Goal: Information Seeking & Learning: Learn about a topic

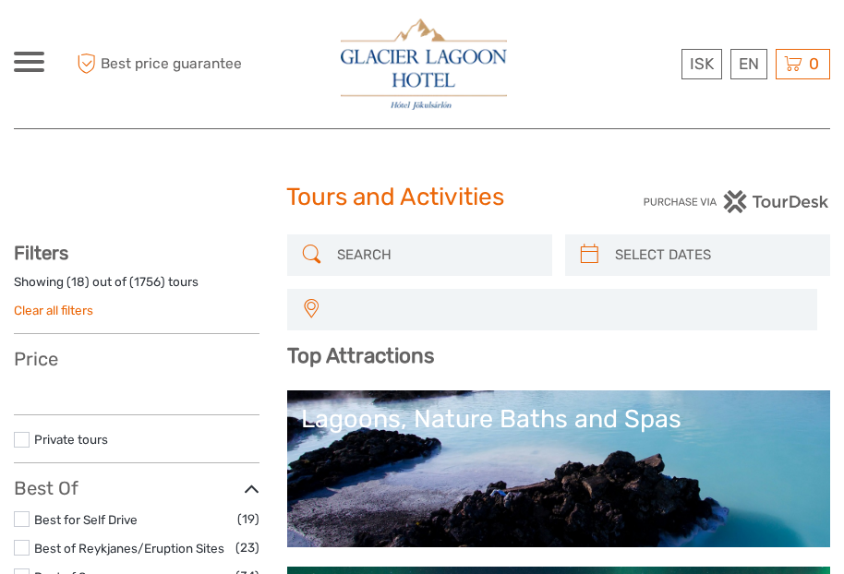
select select
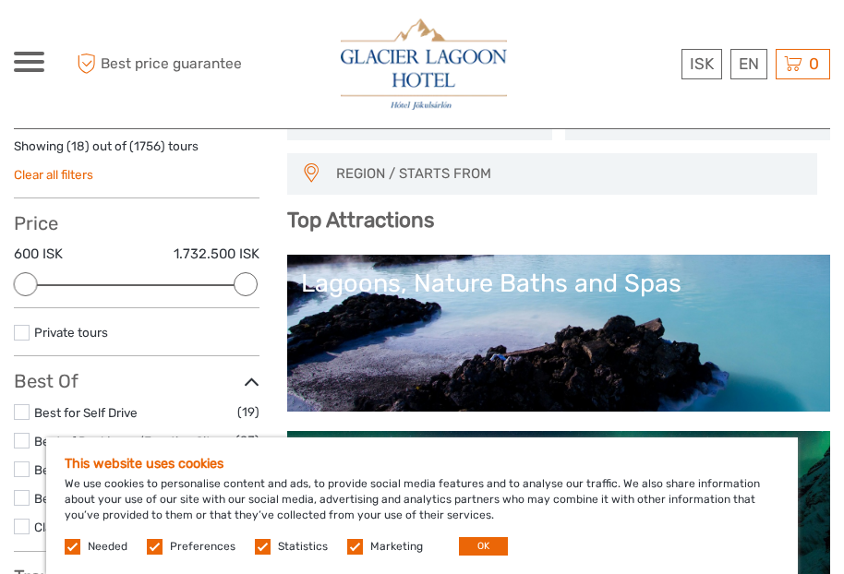
scroll to position [140, 0]
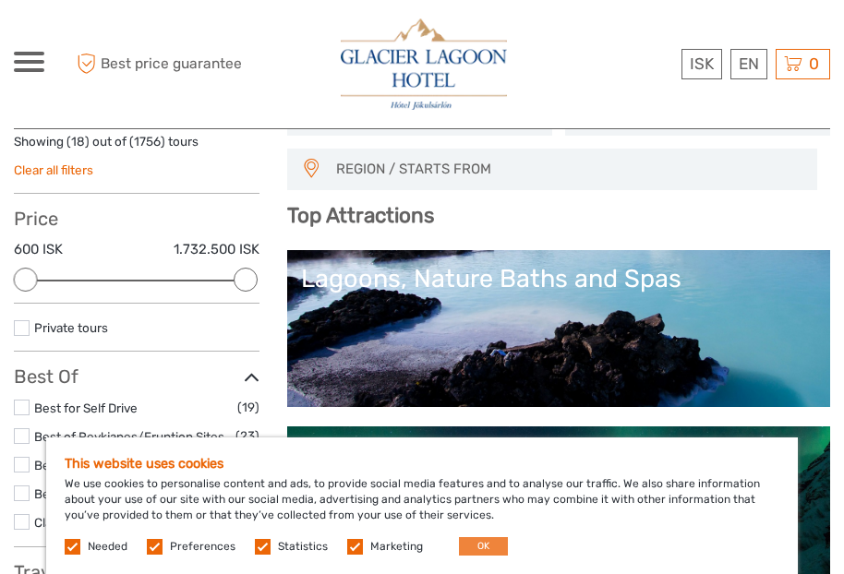
click at [477, 540] on button "OK" at bounding box center [483, 546] width 49 height 18
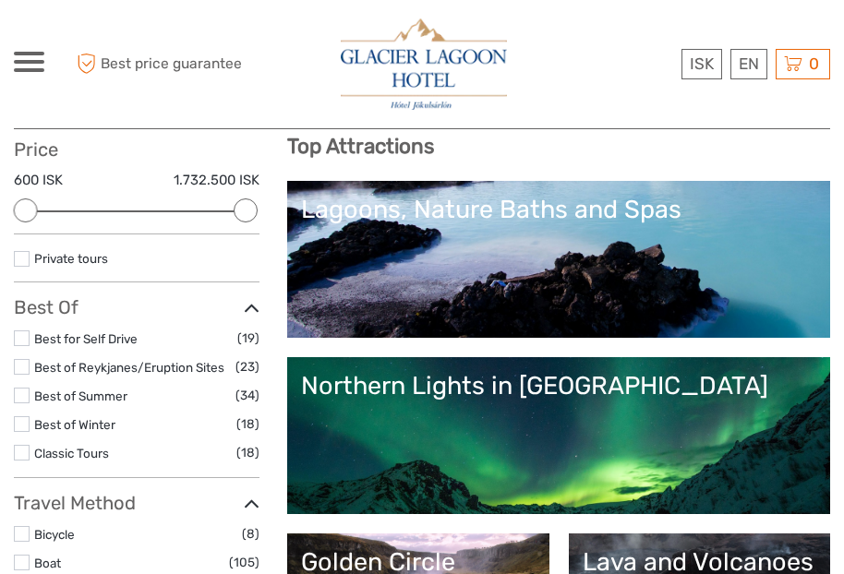
scroll to position [218, 0]
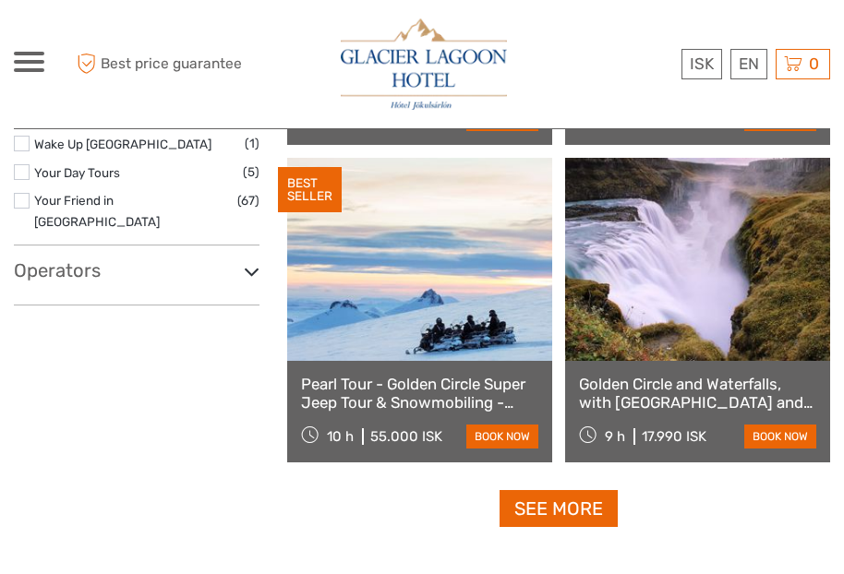
scroll to position [3351, 0]
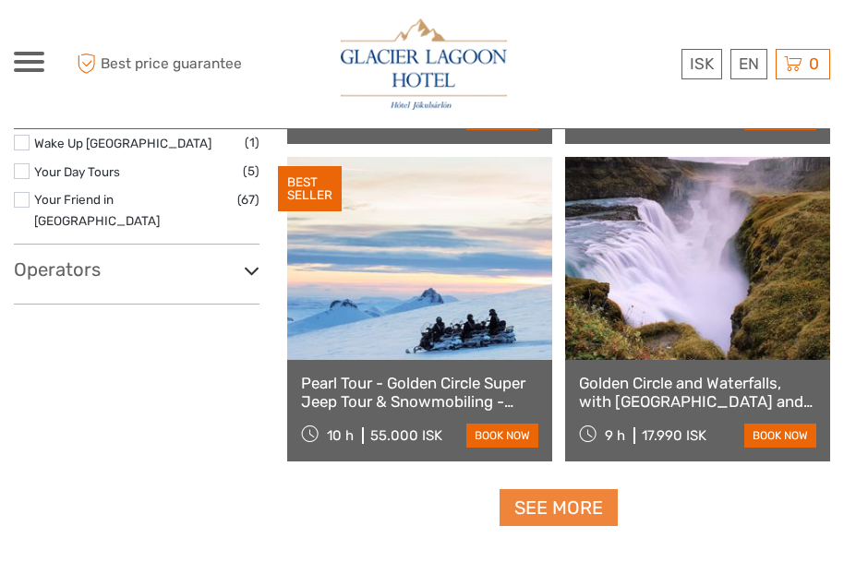
click at [587, 489] on link "See more" at bounding box center [558, 508] width 118 height 38
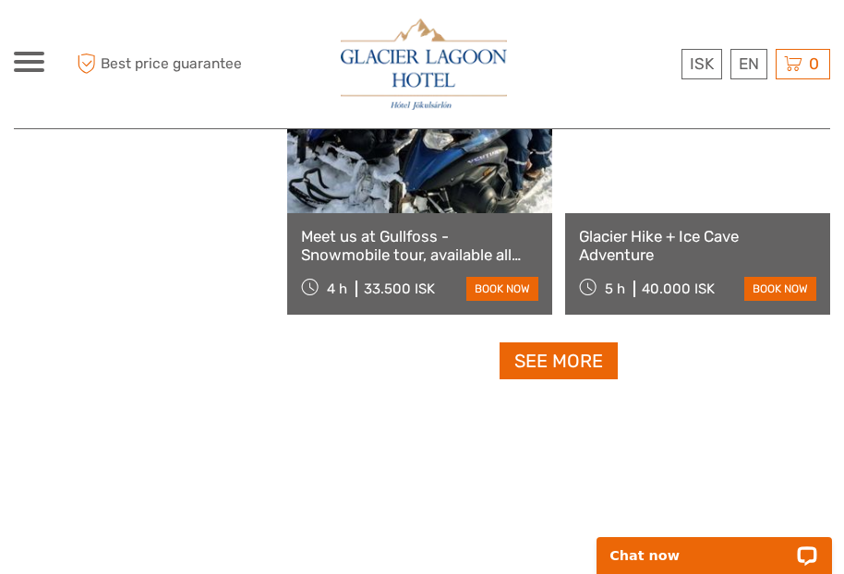
scroll to position [5735, 0]
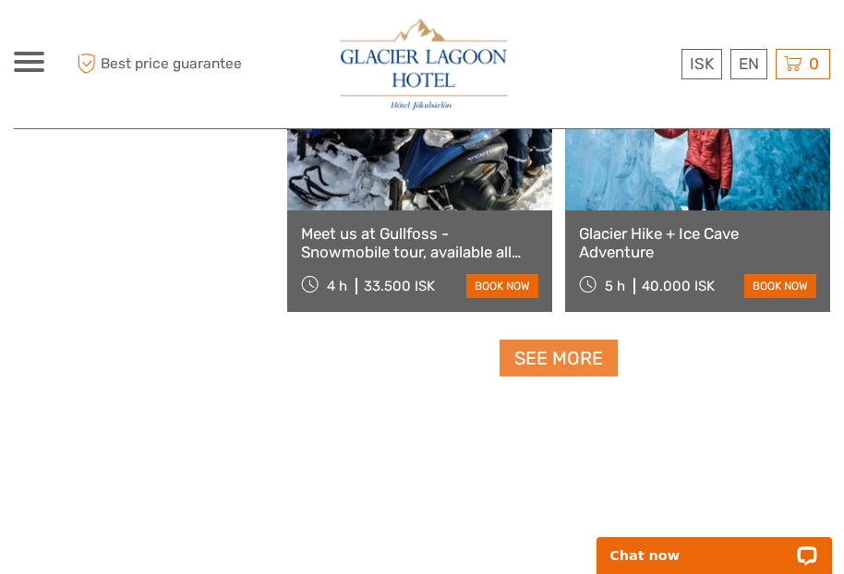
click at [560, 344] on link "See more" at bounding box center [558, 359] width 118 height 38
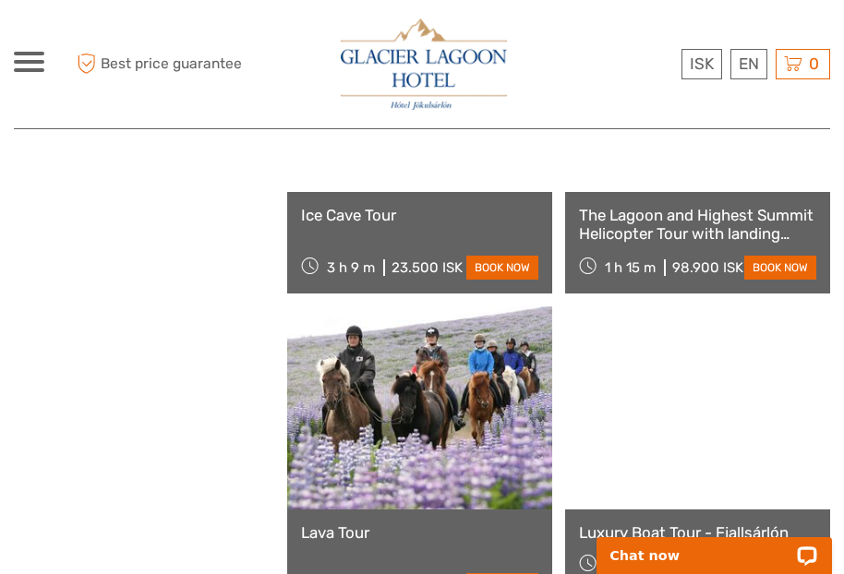
scroll to position [7660, 0]
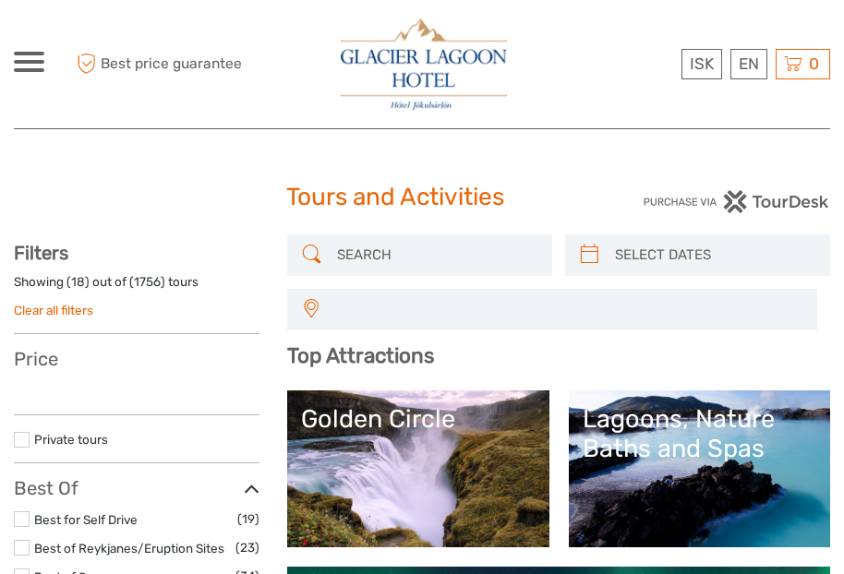
select select
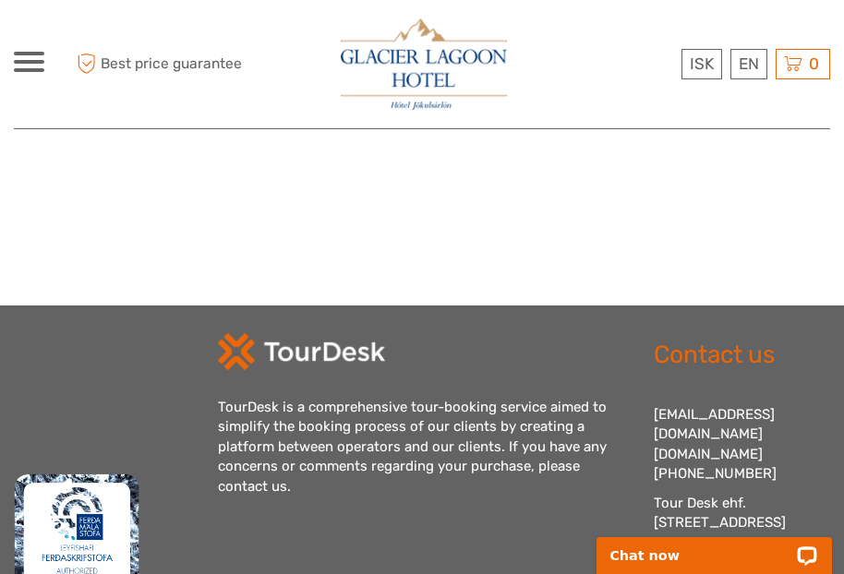
click at [15, 66] on div at bounding box center [29, 62] width 30 height 20
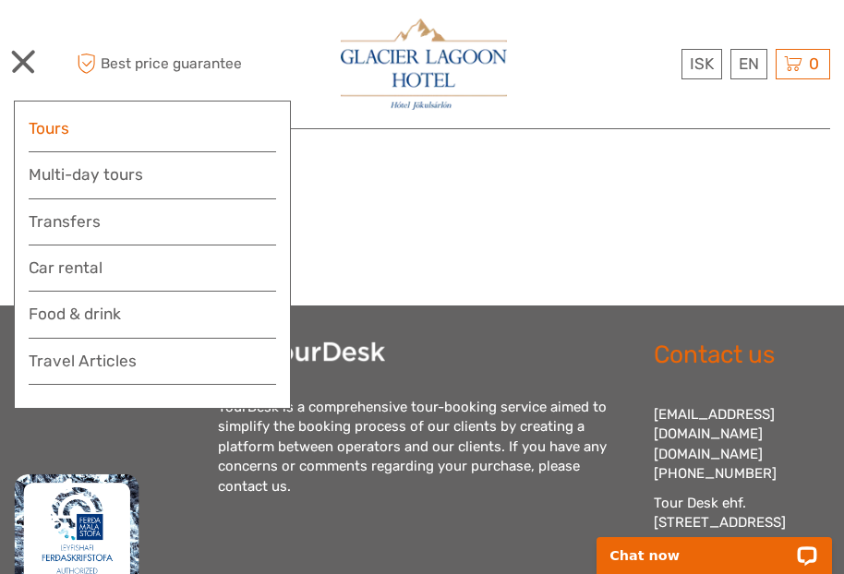
click at [59, 121] on link "Tours" at bounding box center [152, 128] width 247 height 27
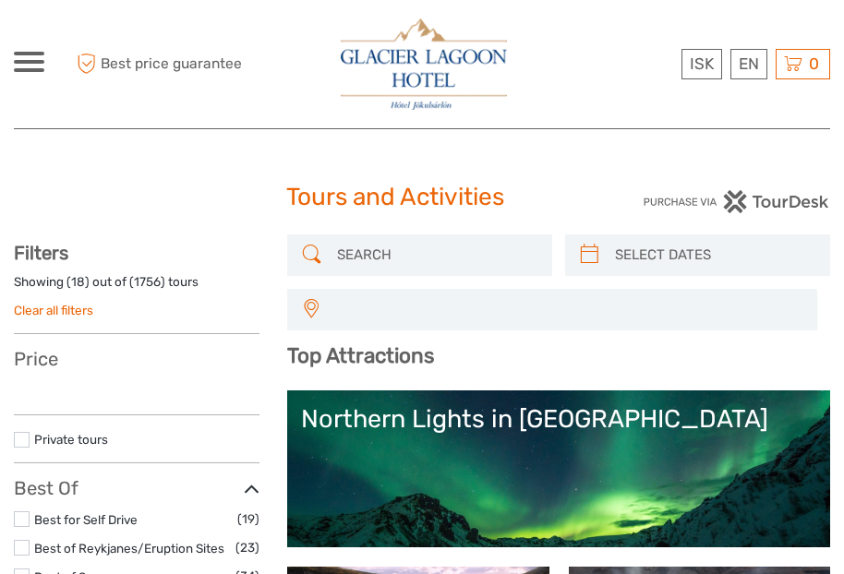
select select
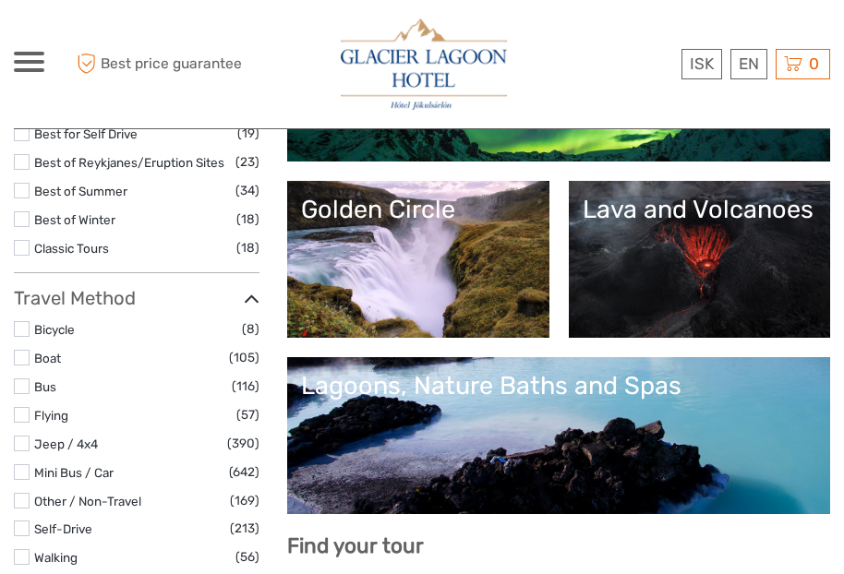
select select
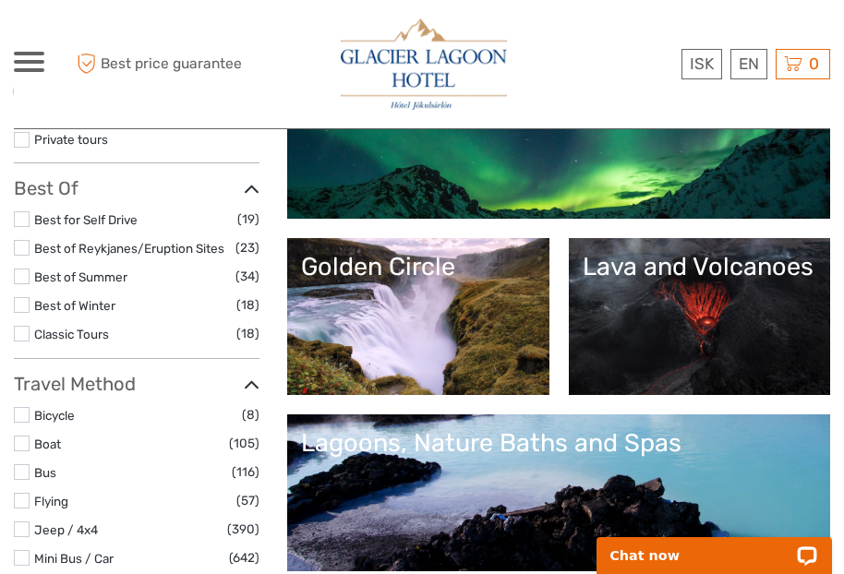
scroll to position [315, 0]
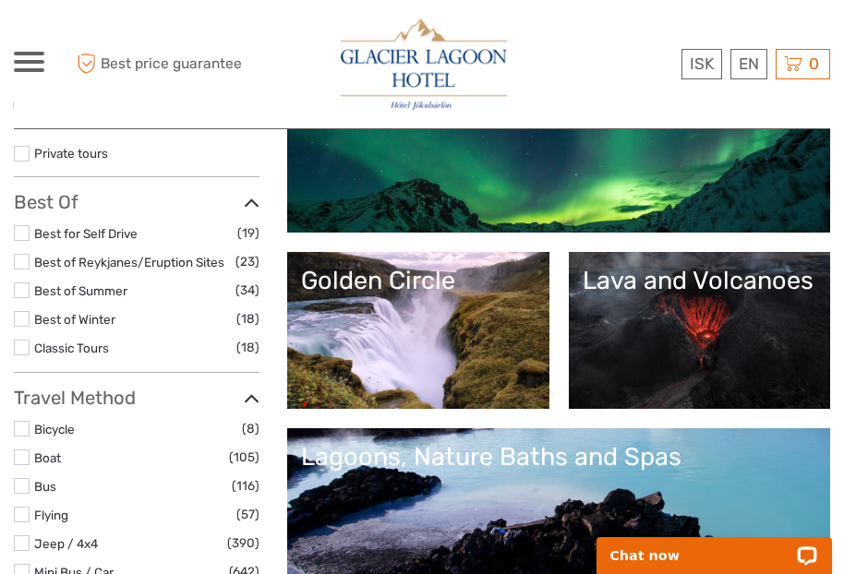
click at [583, 321] on link "Lava and Volcanoes" at bounding box center [700, 330] width 234 height 129
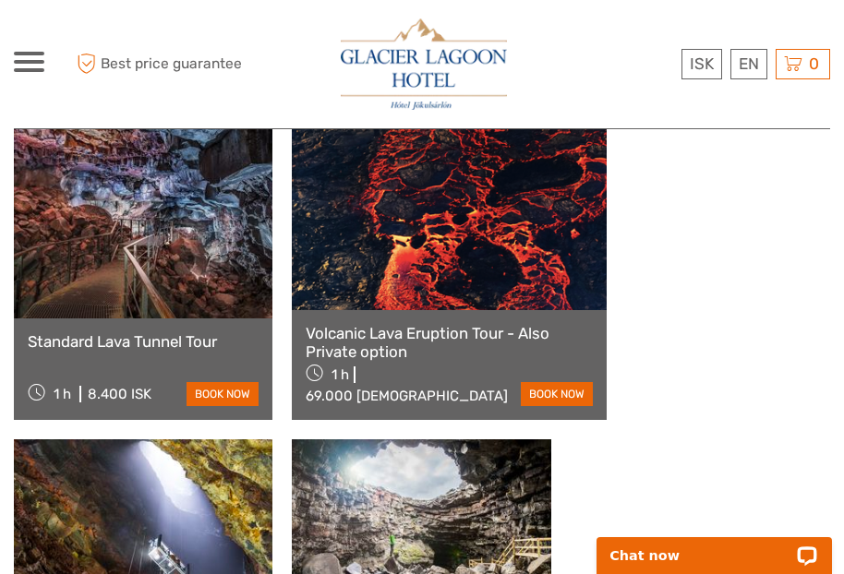
scroll to position [1732, 0]
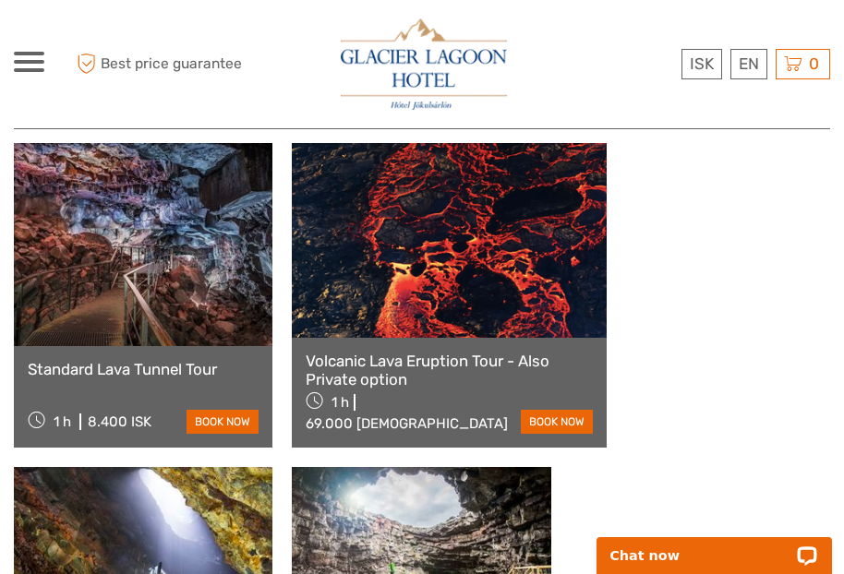
click at [272, 467] on link at bounding box center [143, 568] width 259 height 203
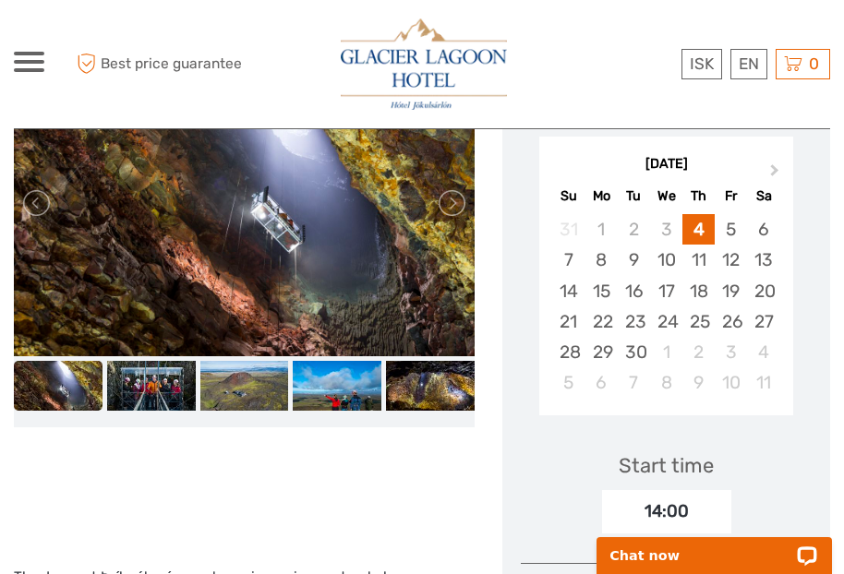
click at [54, 394] on img at bounding box center [58, 386] width 89 height 50
click at [71, 388] on img at bounding box center [58, 386] width 89 height 50
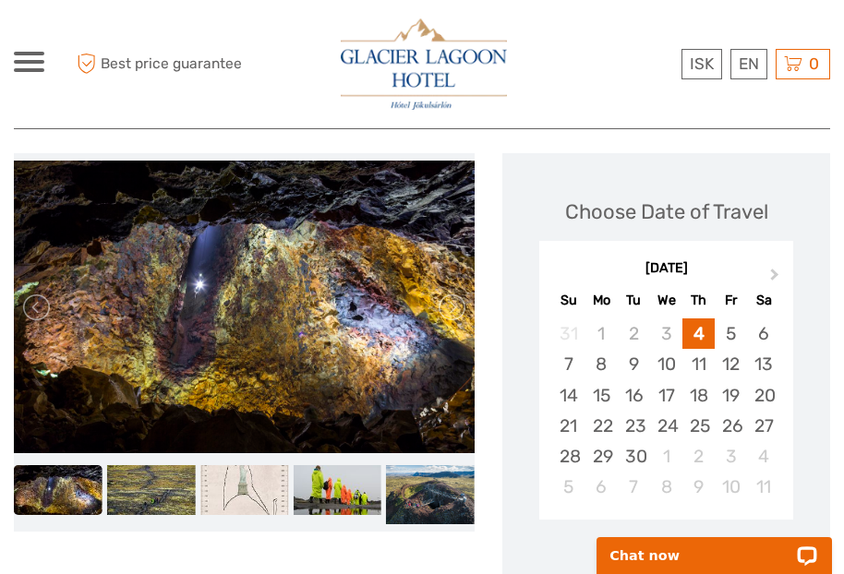
scroll to position [237, 0]
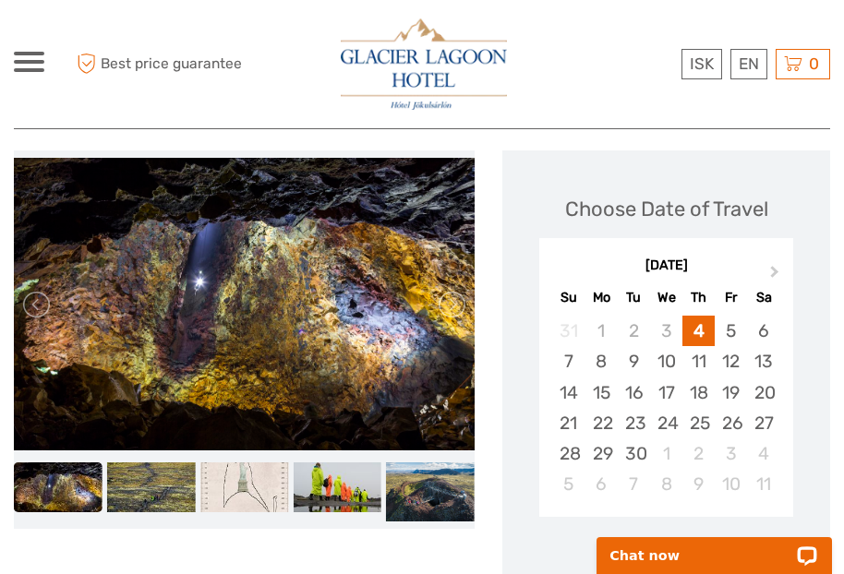
click at [66, 486] on img at bounding box center [58, 488] width 89 height 50
click at [155, 492] on img at bounding box center [151, 488] width 89 height 50
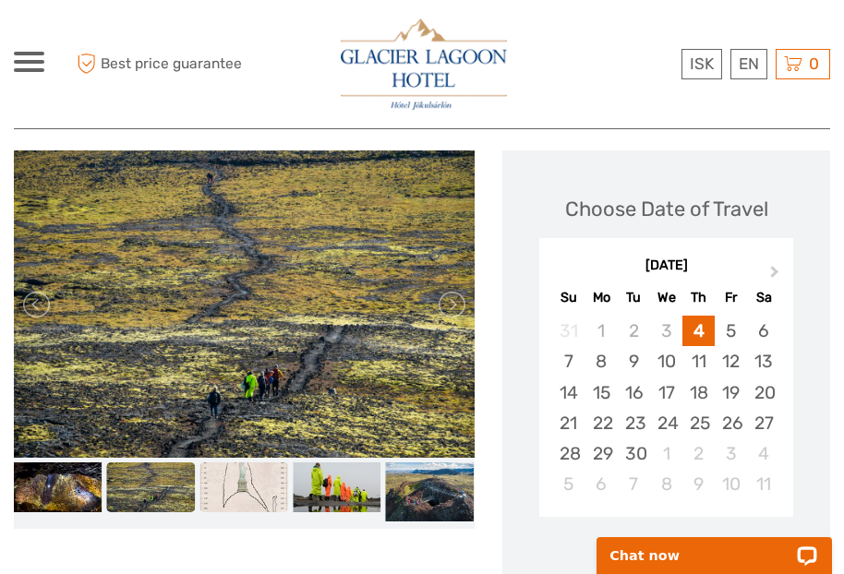
click at [211, 491] on img at bounding box center [243, 488] width 89 height 50
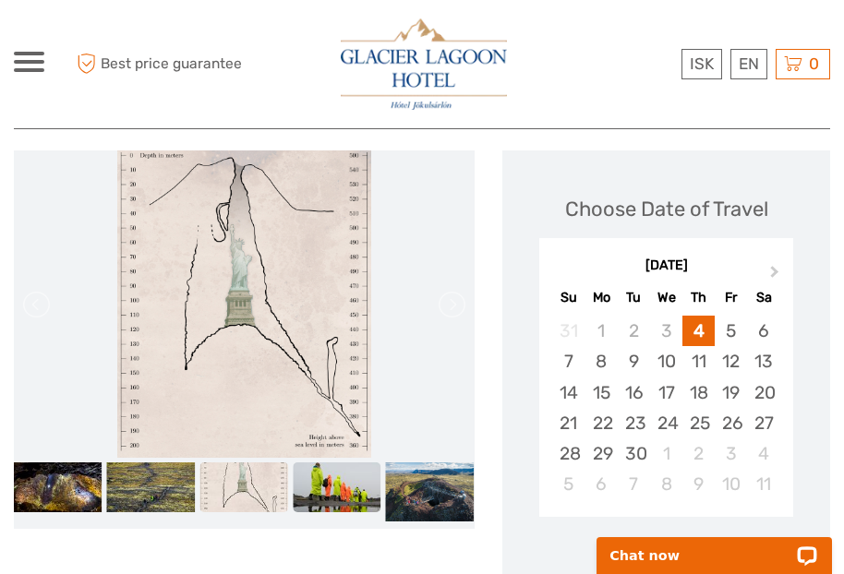
click at [308, 494] on img at bounding box center [337, 488] width 89 height 50
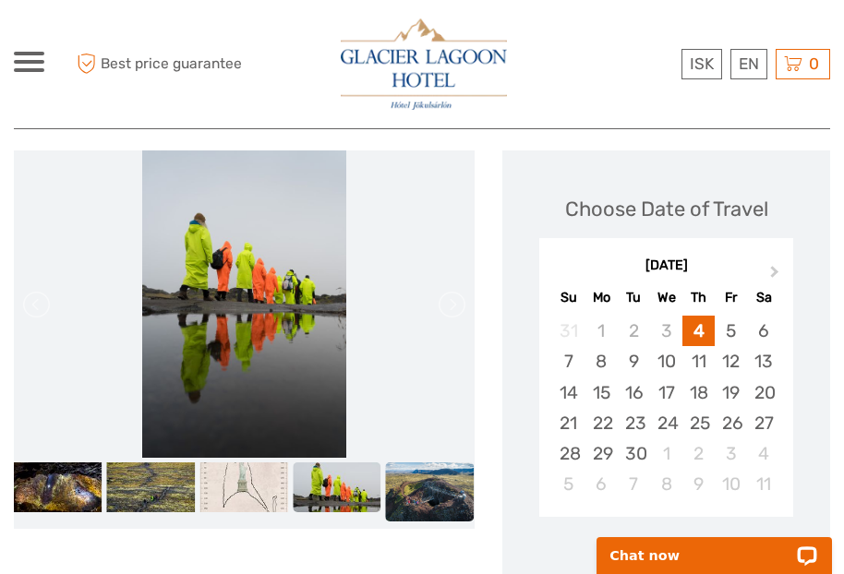
click at [424, 493] on img at bounding box center [430, 492] width 89 height 59
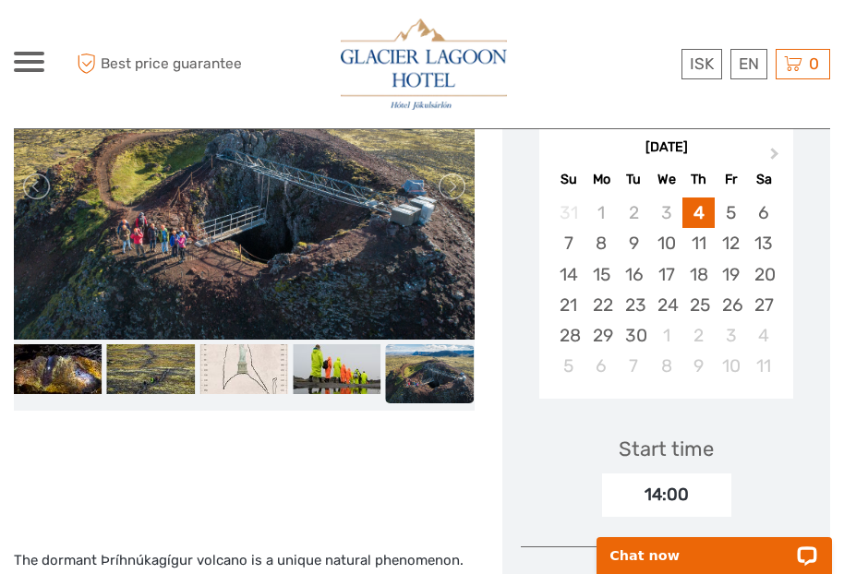
scroll to position [355, 0]
click at [461, 191] on link at bounding box center [451, 187] width 30 height 30
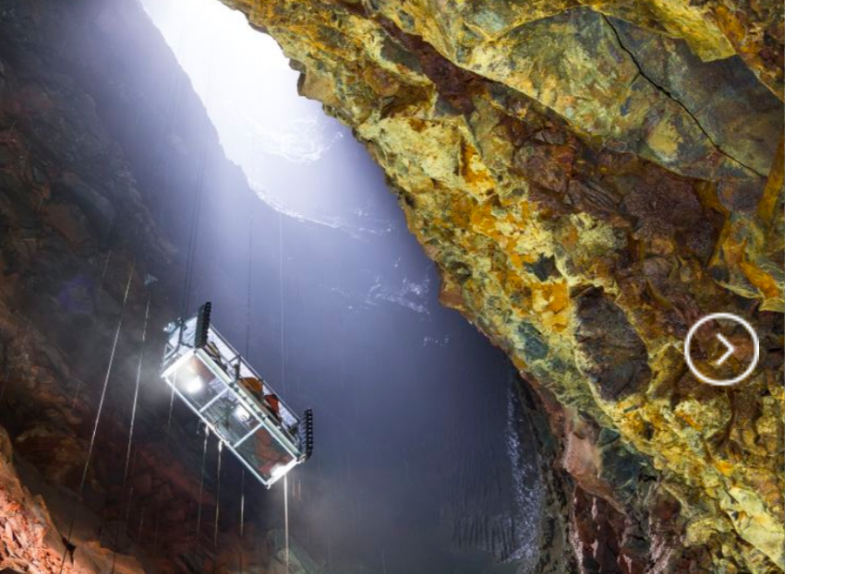
scroll to position [294, 0]
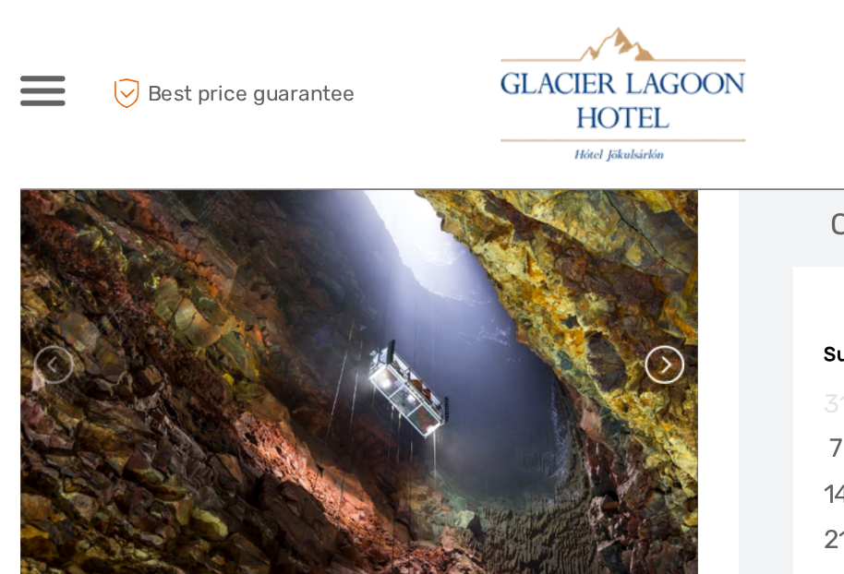
click at [454, 250] on link at bounding box center [451, 249] width 30 height 30
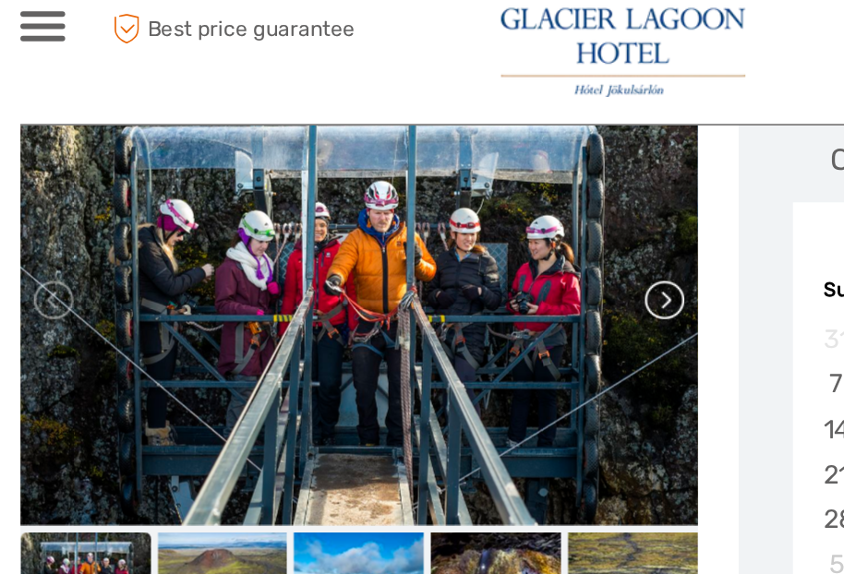
click at [451, 234] on link at bounding box center [451, 249] width 30 height 30
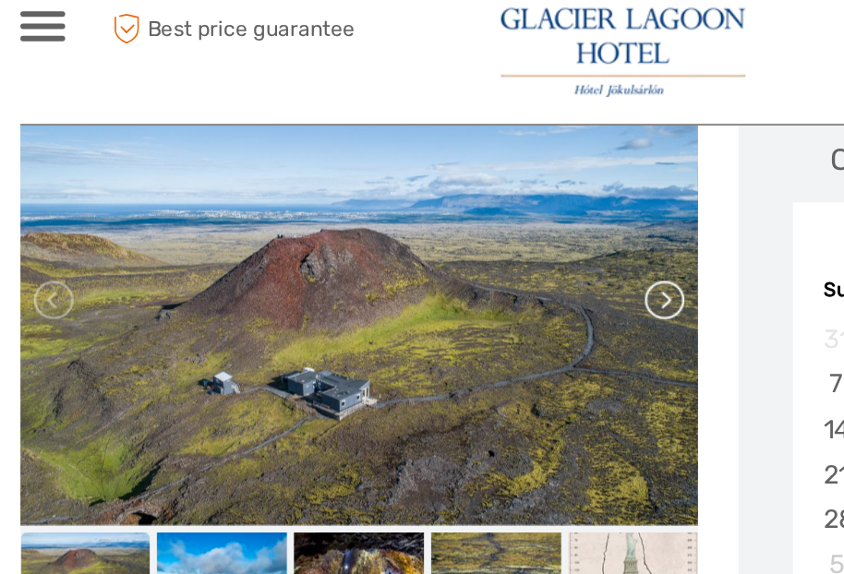
click at [451, 234] on link at bounding box center [451, 249] width 30 height 30
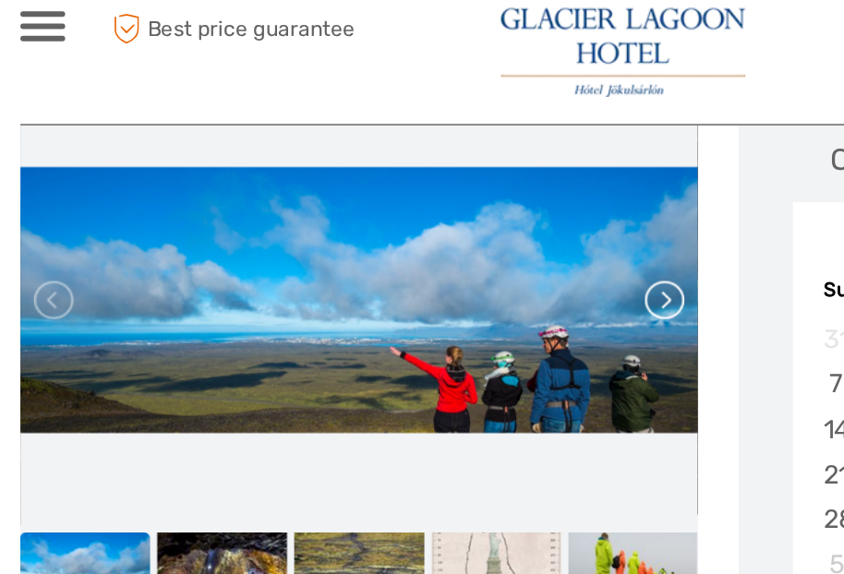
click at [455, 234] on link at bounding box center [451, 249] width 30 height 30
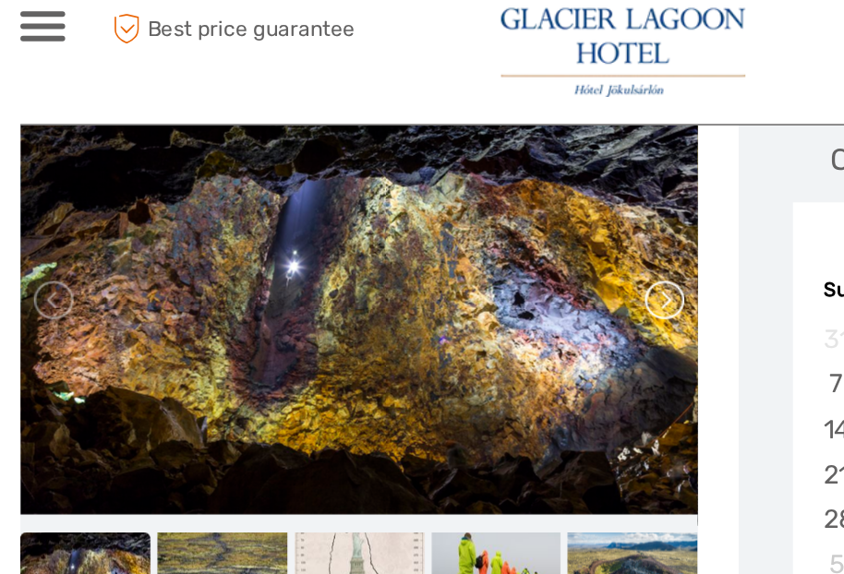
click at [455, 234] on link at bounding box center [451, 249] width 30 height 30
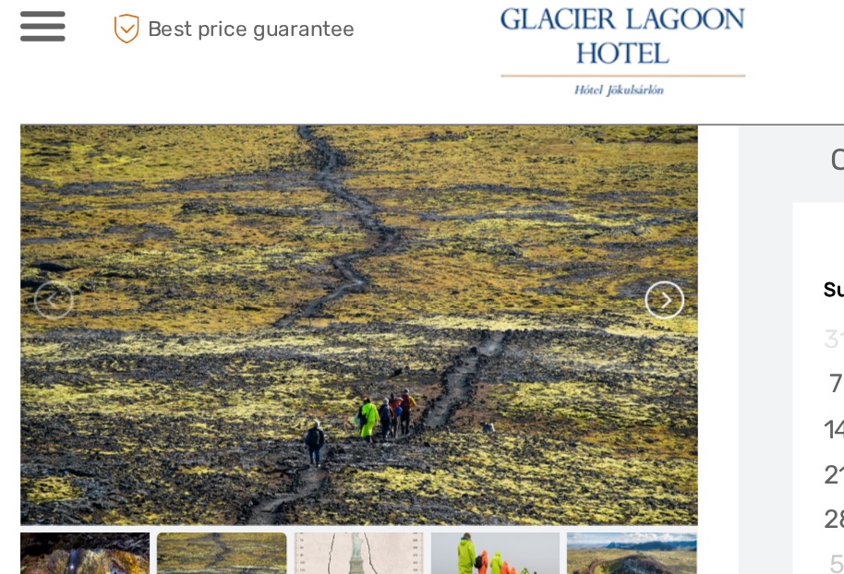
click at [455, 234] on link at bounding box center [451, 249] width 30 height 30
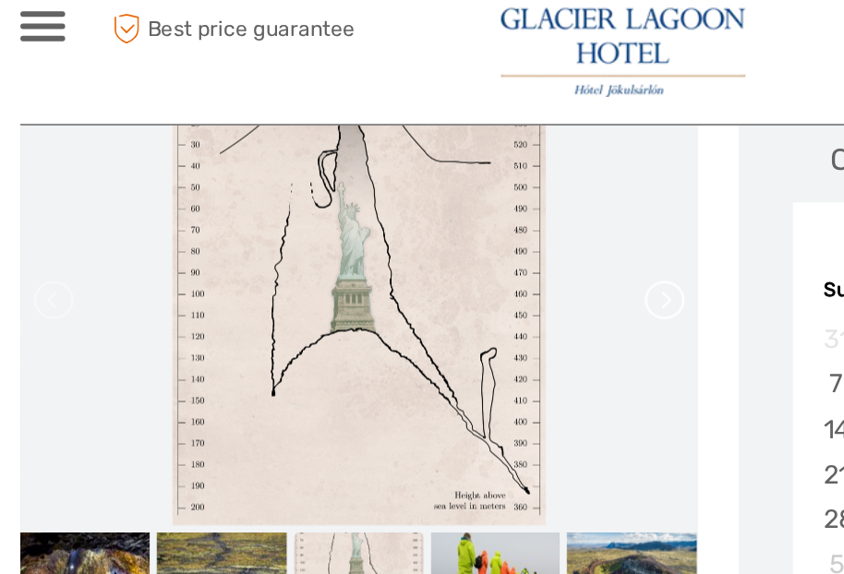
click at [455, 234] on link at bounding box center [451, 249] width 30 height 30
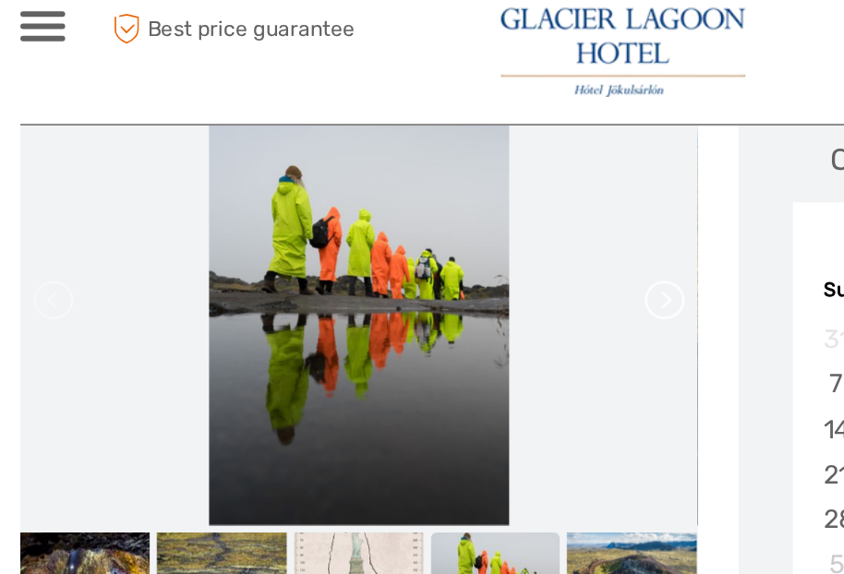
click at [454, 234] on link at bounding box center [451, 249] width 30 height 30
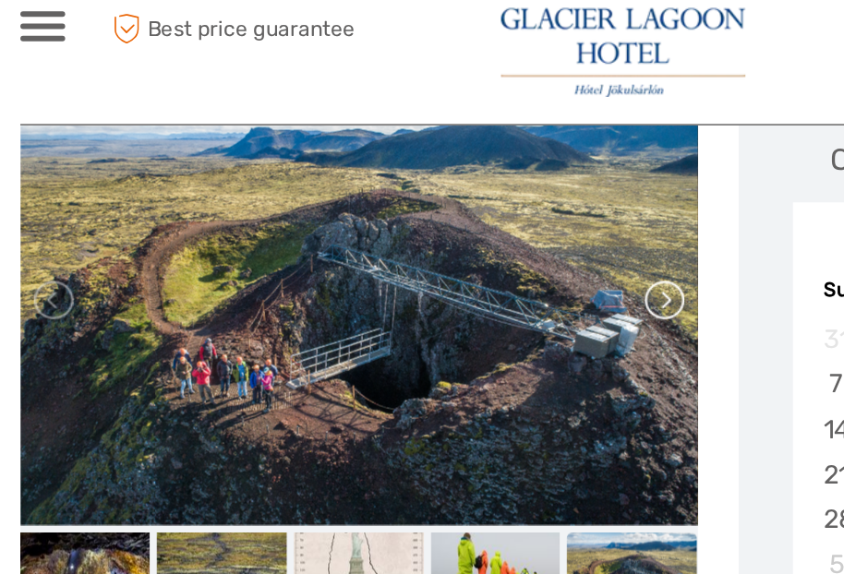
click at [449, 234] on link at bounding box center [451, 249] width 30 height 30
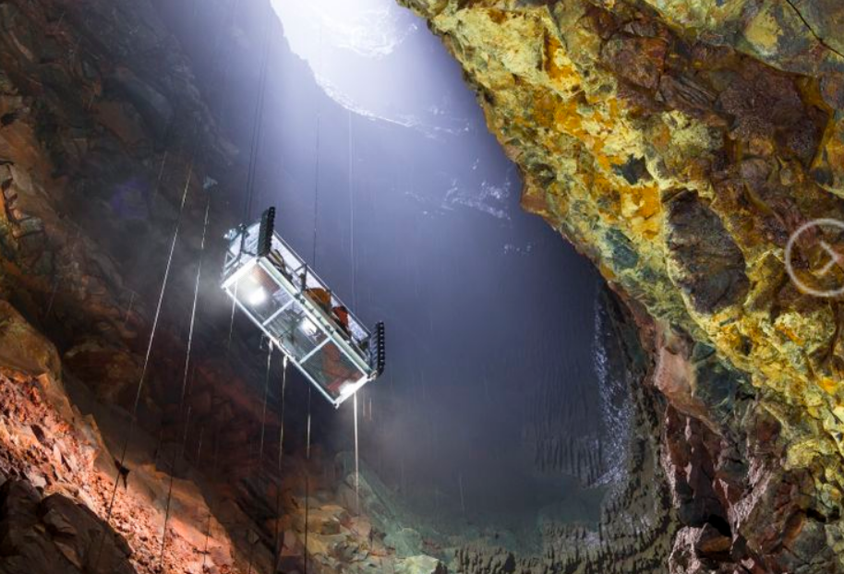
scroll to position [225, 0]
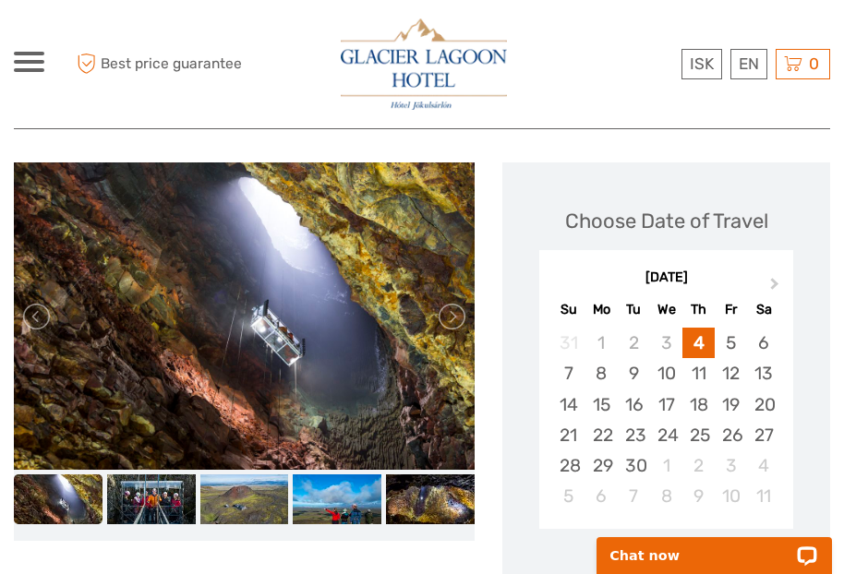
click at [341, 376] on img at bounding box center [244, 315] width 461 height 307
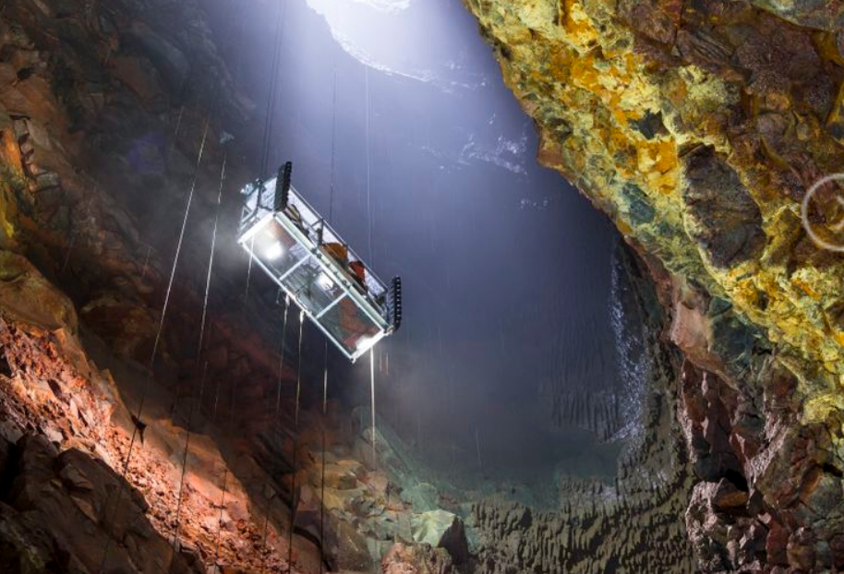
scroll to position [250, 0]
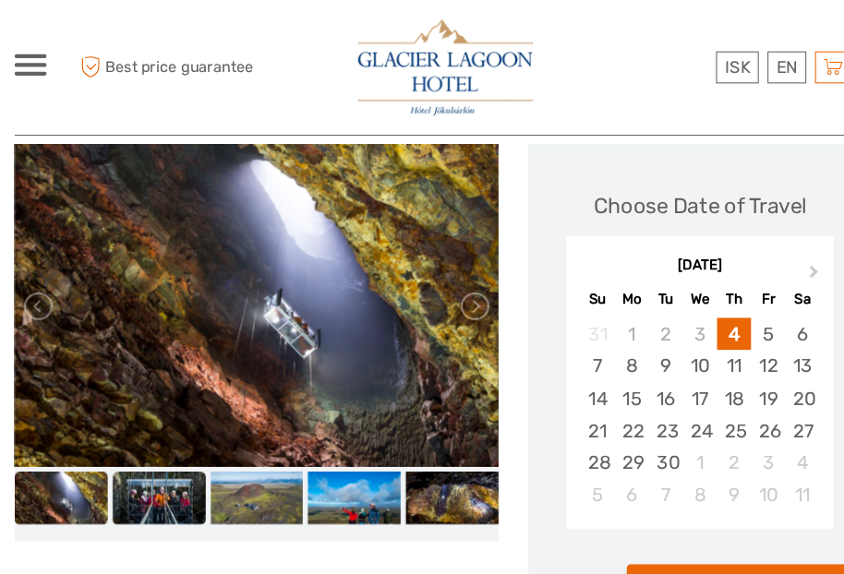
click at [184, 475] on img at bounding box center [151, 475] width 89 height 50
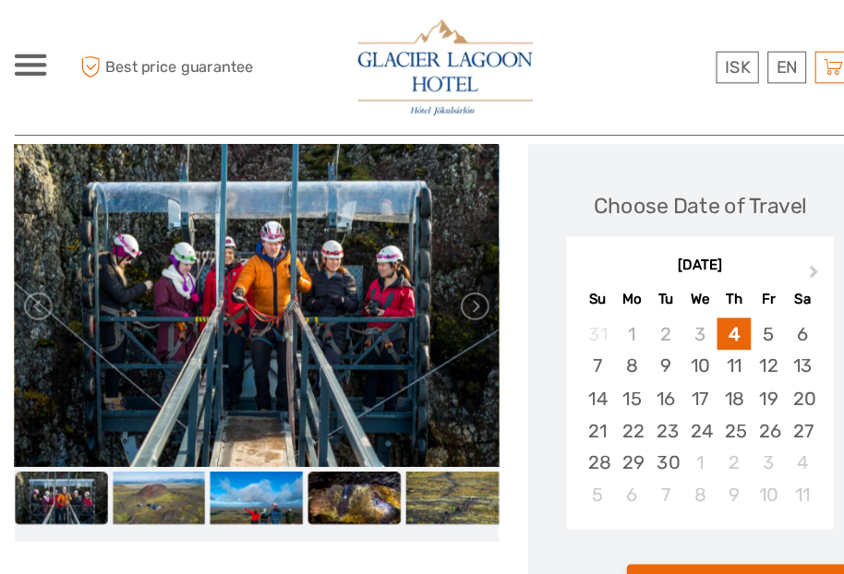
click at [347, 471] on img at bounding box center [337, 475] width 89 height 50
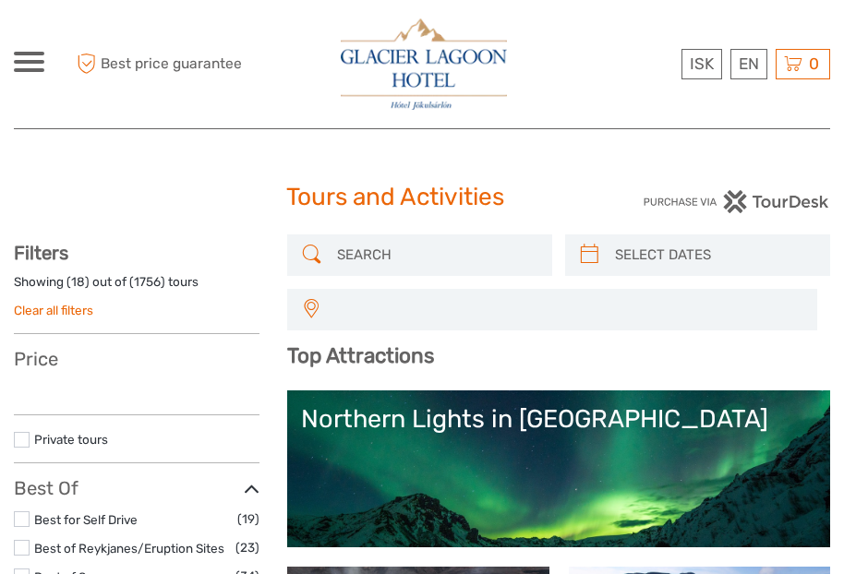
select select
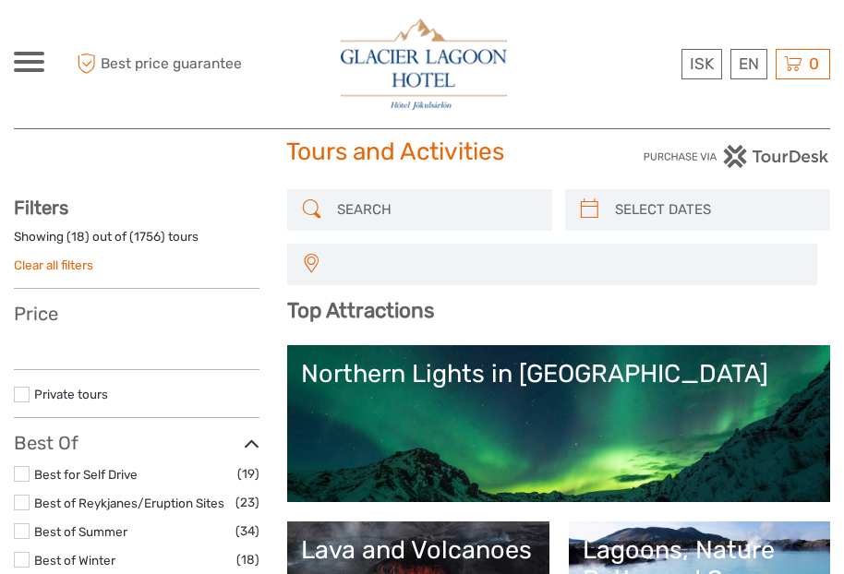
scroll to position [71, 0]
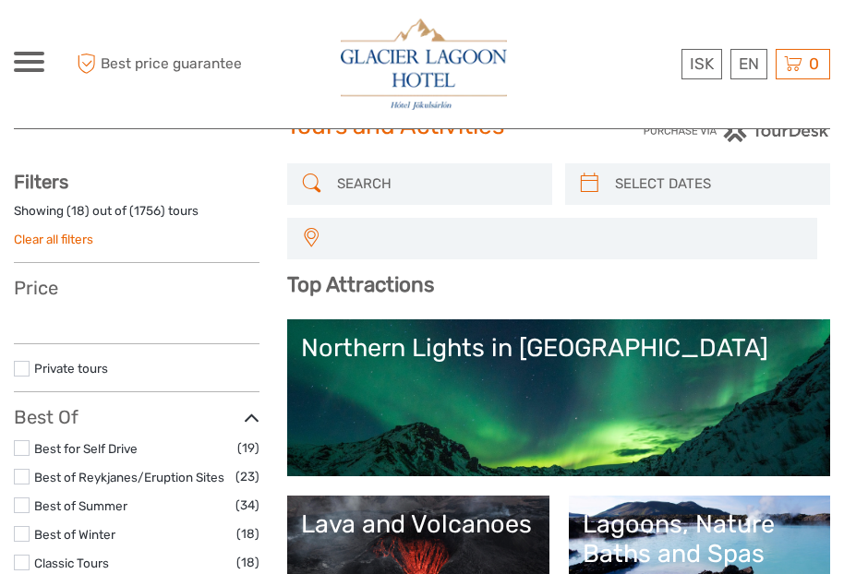
select select
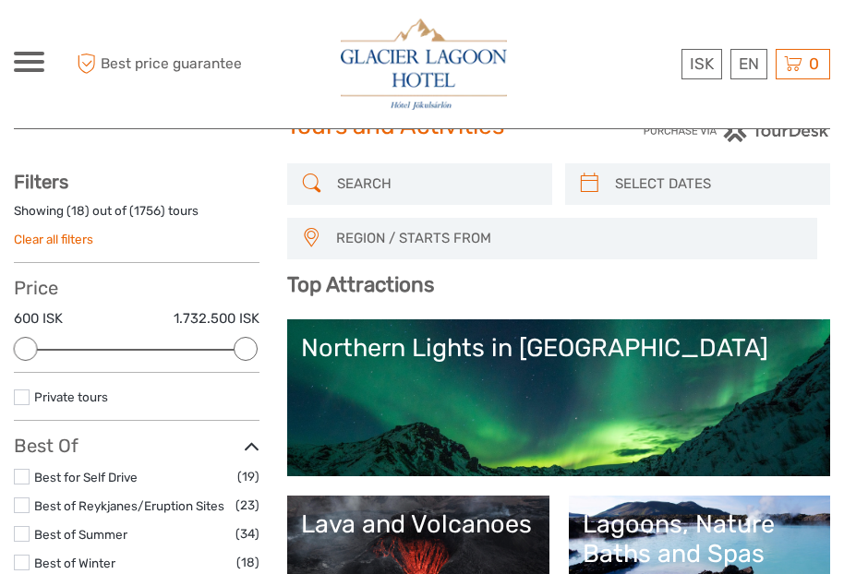
scroll to position [0, 0]
click at [535, 510] on link "Lava and Volcanoes" at bounding box center [418, 574] width 234 height 129
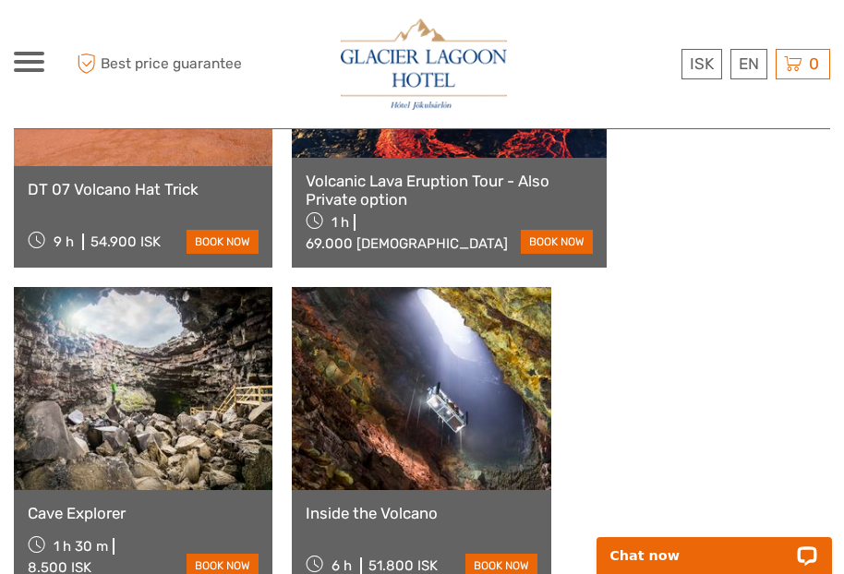
scroll to position [1961, 0]
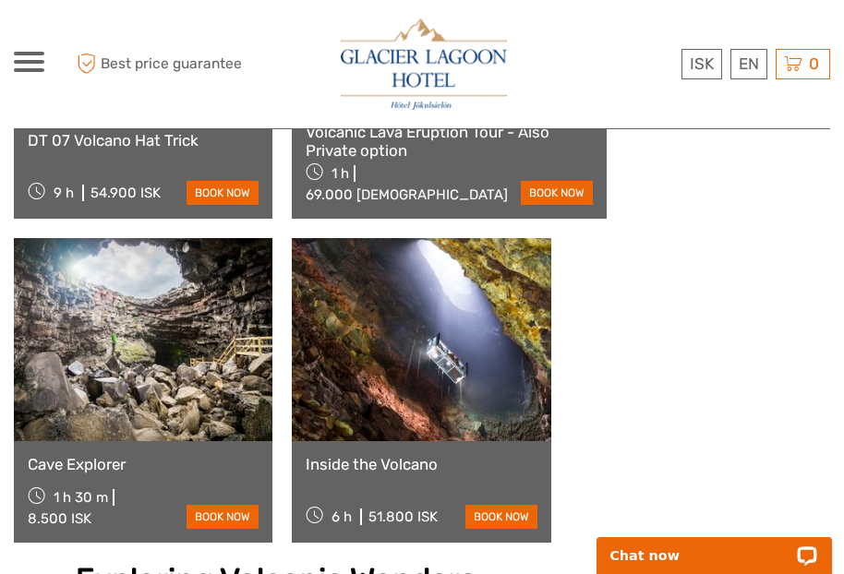
click at [292, 351] on link at bounding box center [421, 339] width 259 height 203
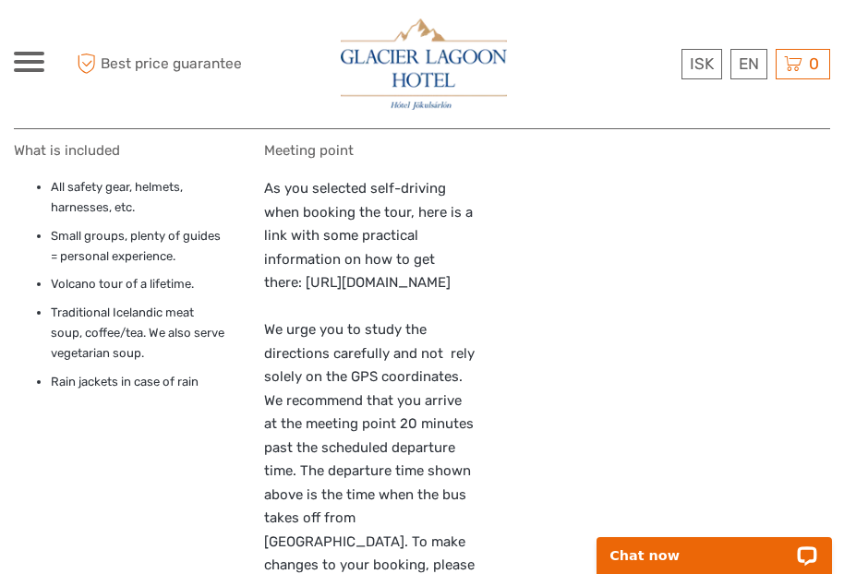
scroll to position [1537, 0]
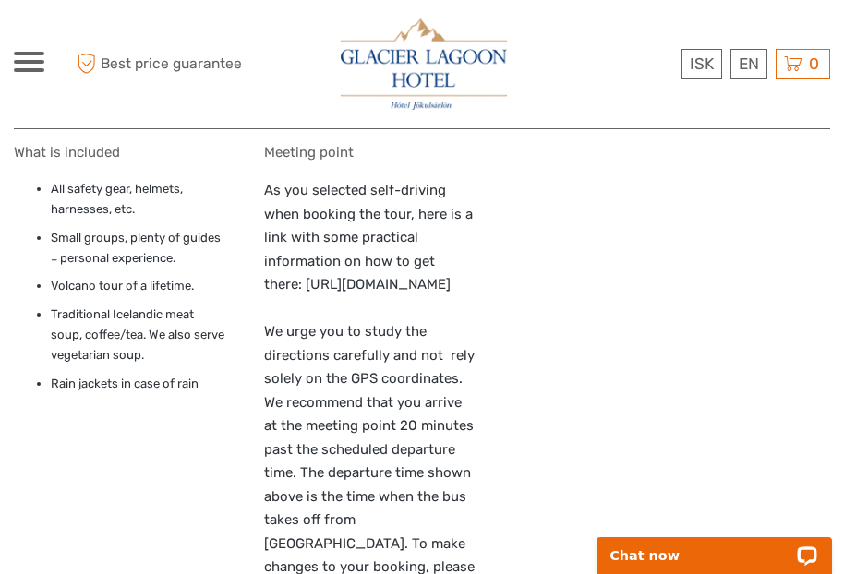
drag, startPoint x: 283, startPoint y: 541, endPoint x: 12, endPoint y: 533, distance: 271.6
click at [386, 399] on p "As you selected self-driving when booking the tour, here is a link with some pr…" at bounding box center [369, 403] width 211 height 448
drag, startPoint x: 430, startPoint y: 381, endPoint x: 6, endPoint y: 384, distance: 424.7
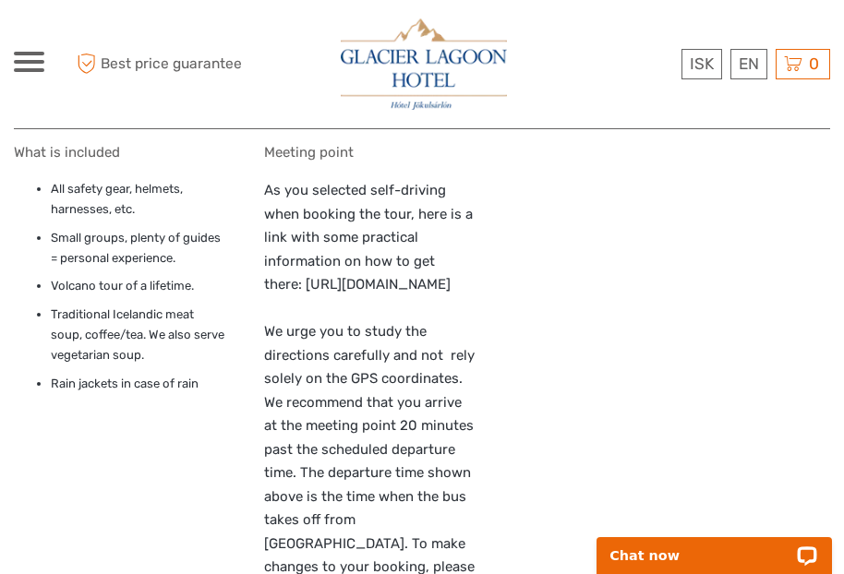
copy p "[URL][DOMAIN_NAME]"
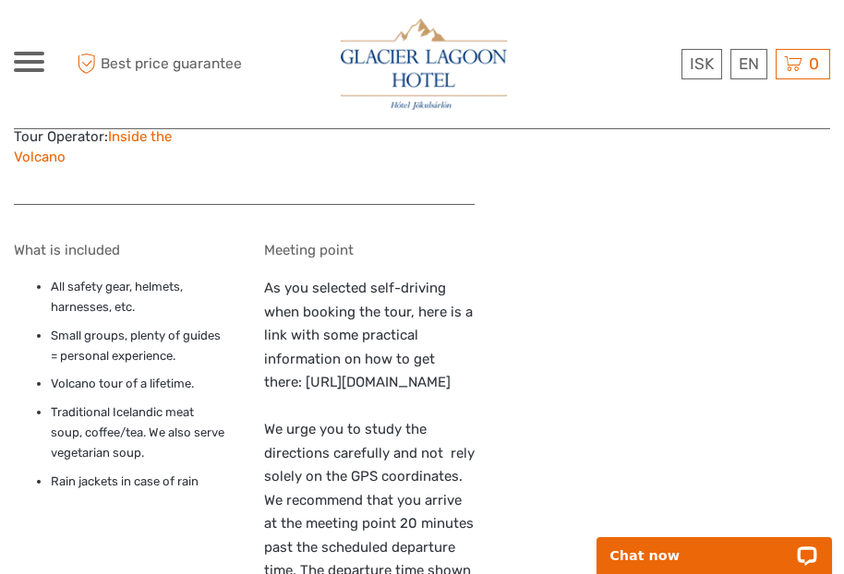
scroll to position [1444, 0]
